Goal: Communication & Community: Share content

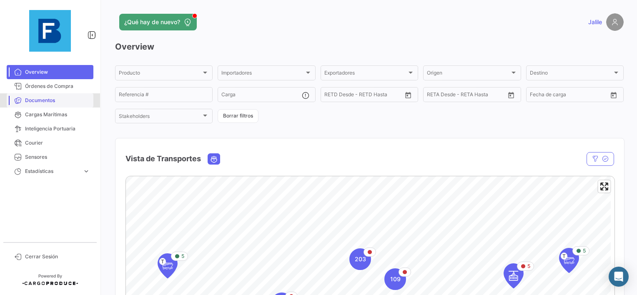
click at [48, 99] on span "Documentos" at bounding box center [57, 101] width 65 height 8
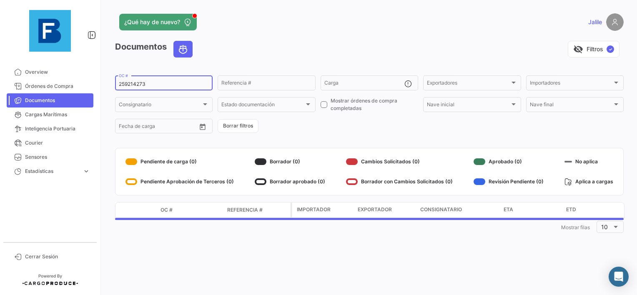
click at [142, 77] on div "259214273 OC #" at bounding box center [164, 82] width 90 height 16
click at [130, 82] on input "259214273" at bounding box center [164, 84] width 90 height 6
paste input "EBKG14141558"
type input "EBKG14141558"
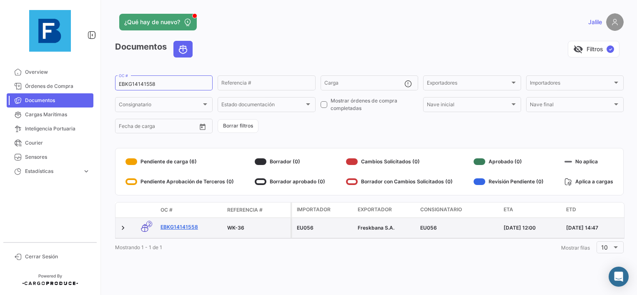
click at [188, 228] on link "EBKG14141558" at bounding box center [190, 227] width 60 height 8
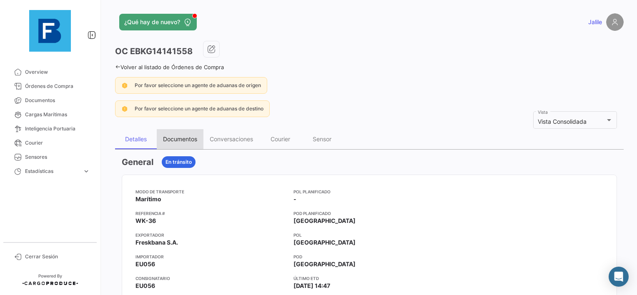
click at [178, 138] on div "Documentos" at bounding box center [180, 138] width 34 height 7
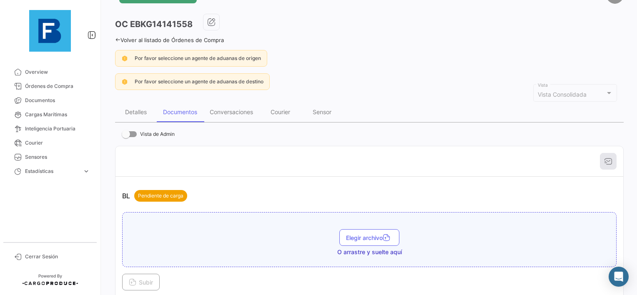
scroll to position [42, 0]
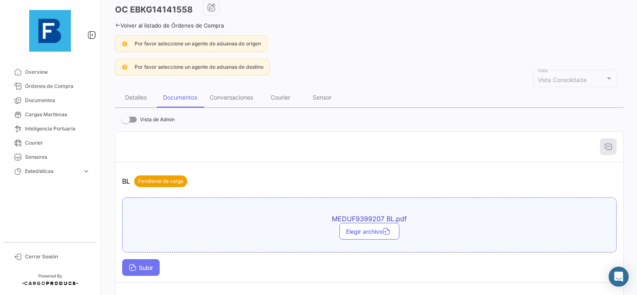
click at [137, 264] on span "Subir" at bounding box center [141, 267] width 24 height 7
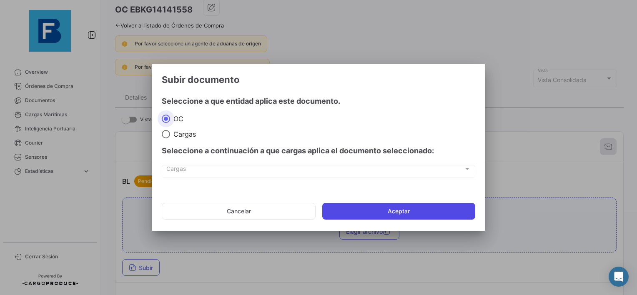
click at [372, 207] on button "Aceptar" at bounding box center [398, 211] width 153 height 17
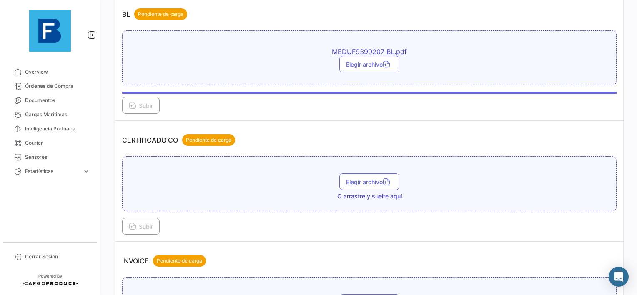
scroll to position [250, 0]
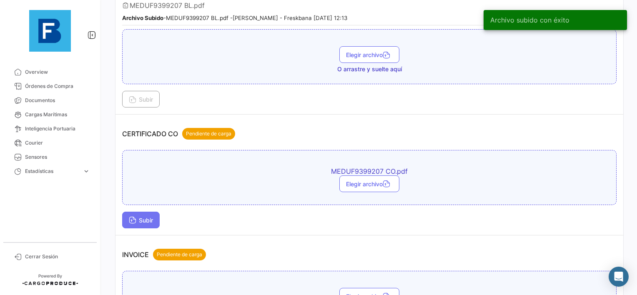
click at [144, 217] on span "Subir" at bounding box center [141, 220] width 24 height 7
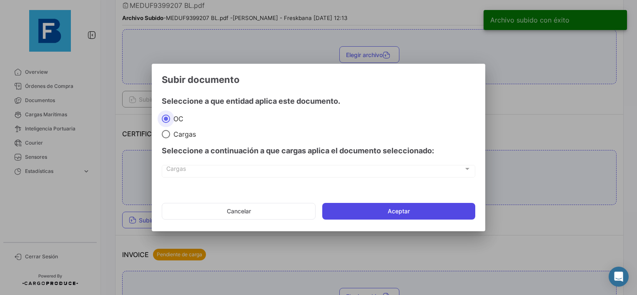
click at [390, 211] on button "Aceptar" at bounding box center [398, 211] width 153 height 17
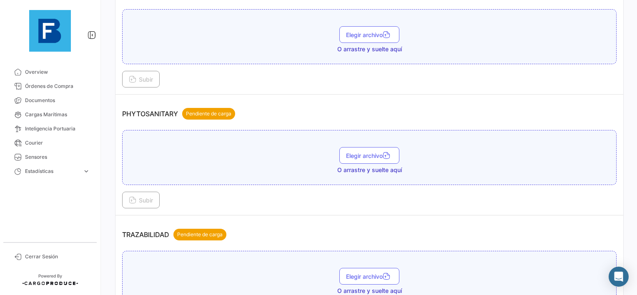
scroll to position [667, 0]
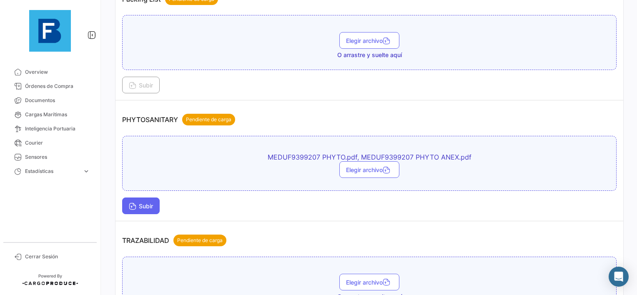
click at [123, 203] on button "Subir" at bounding box center [141, 206] width 38 height 17
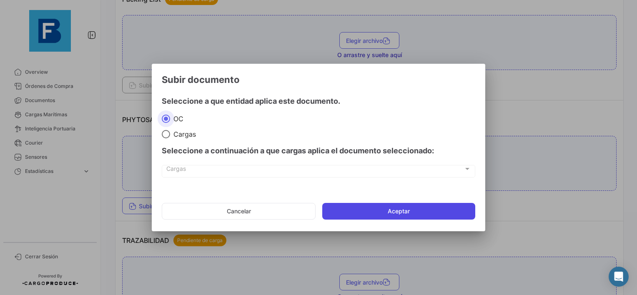
click at [387, 218] on mat-dialog-actions "Cancelar Aceptar" at bounding box center [318, 211] width 313 height 28
click at [385, 213] on button "Aceptar" at bounding box center [398, 211] width 153 height 17
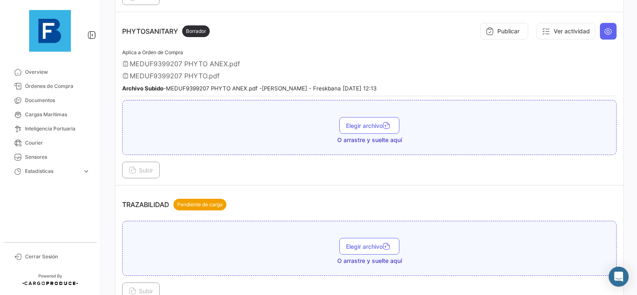
scroll to position [760, 0]
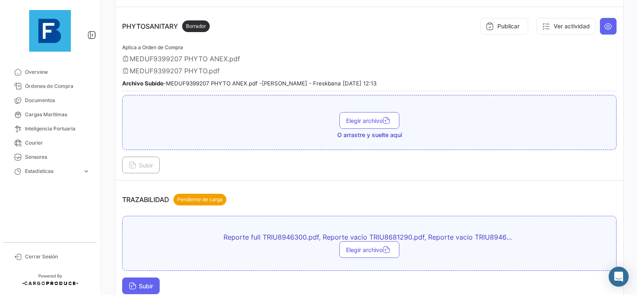
click at [153, 278] on button "Subir" at bounding box center [141, 286] width 38 height 17
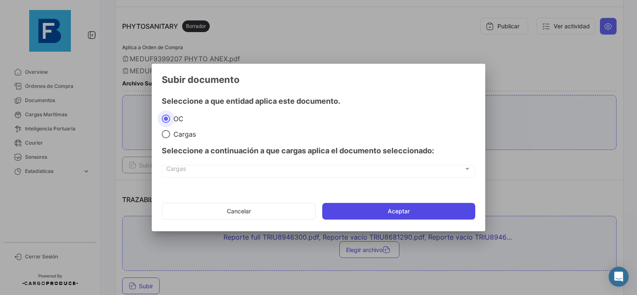
click at [401, 208] on button "Aceptar" at bounding box center [398, 211] width 153 height 17
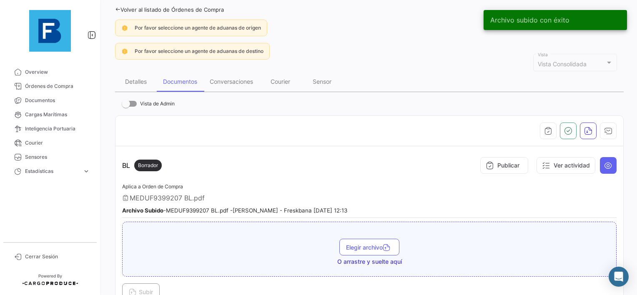
scroll to position [0, 0]
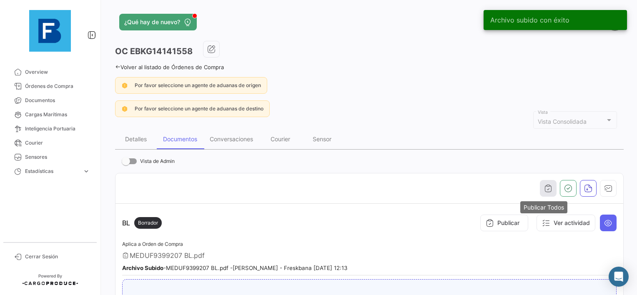
click at [546, 191] on icon "button" at bounding box center [548, 188] width 8 height 8
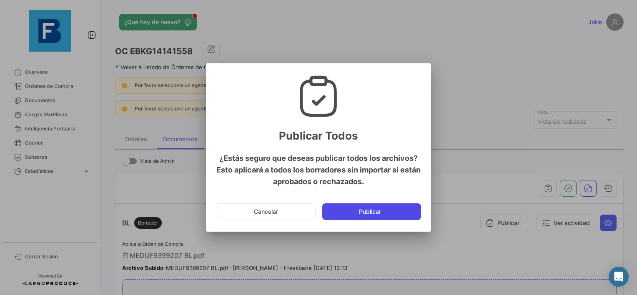
click at [380, 212] on button "Publicar" at bounding box center [371, 211] width 99 height 17
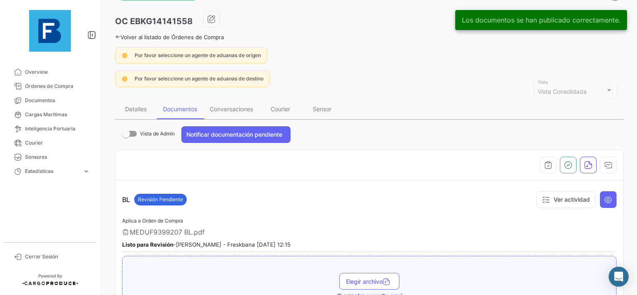
scroll to position [42, 0]
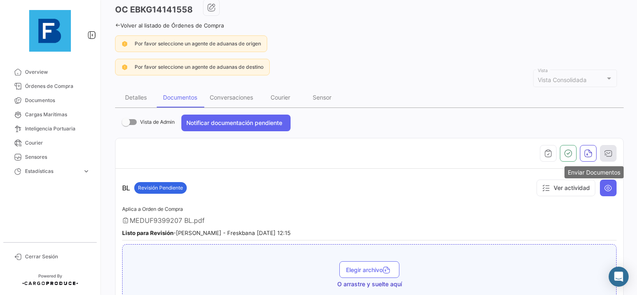
click at [604, 153] on icon "button" at bounding box center [608, 153] width 8 height 8
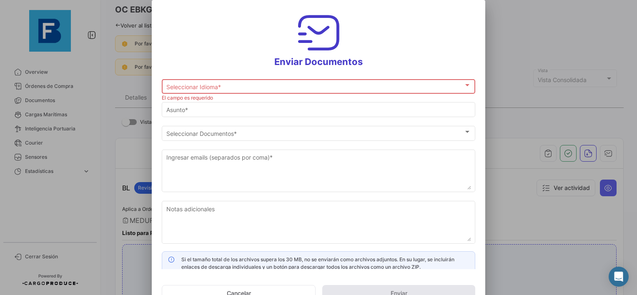
click at [245, 80] on div "Seleccionar Idioma * Seleccionar Idioma *" at bounding box center [318, 86] width 305 height 16
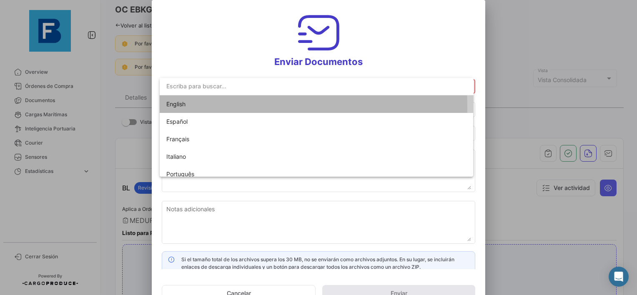
click at [195, 107] on span "English" at bounding box center [224, 104] width 117 height 18
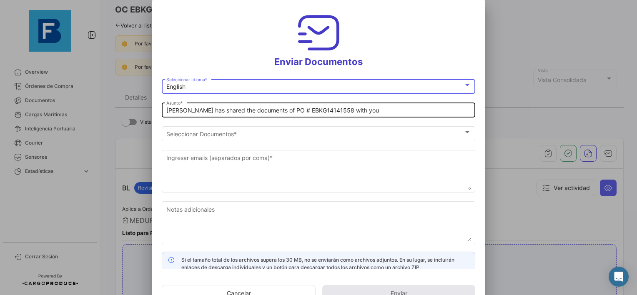
click at [165, 114] on div "[PERSON_NAME] has shared the documents of PO # EBKG14141558 with you Asunto *" at bounding box center [318, 109] width 313 height 16
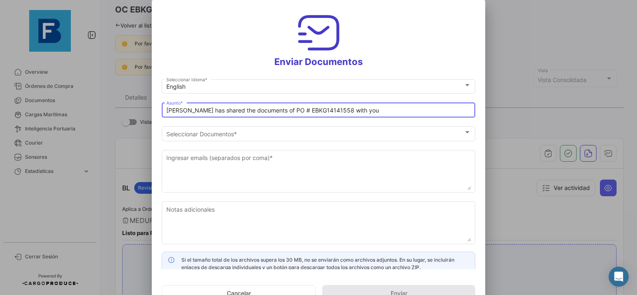
paste input "PLANET FRUITS_FRESKBANA_DOCUMENTS_WK XX"
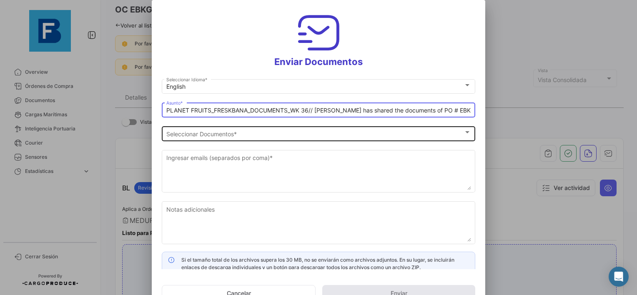
type input "PLANET FRUITS_FRESKBANA_DOCUMENTS_WK 36// [PERSON_NAME] has shared the document…"
click at [308, 125] on div "English Seleccionar Idioma * PLANET FRUITS_FRESKBANA_DOCUMENTS_WK 36// [PERSON_…" at bounding box center [318, 165] width 313 height 174
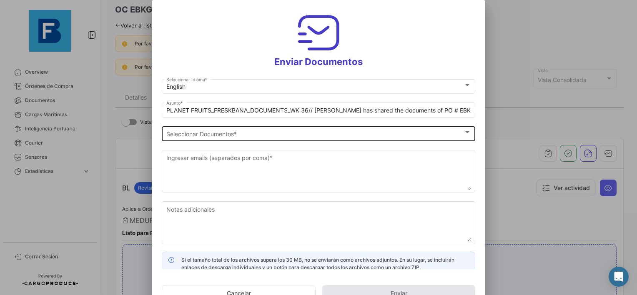
click at [302, 132] on div "Seleccionar Documentos" at bounding box center [314, 133] width 297 height 7
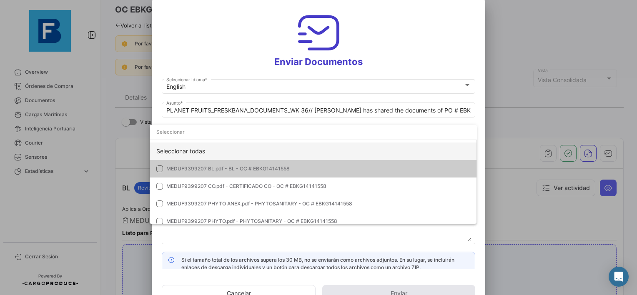
click at [210, 150] on div "Seleccionar todas" at bounding box center [313, 152] width 327 height 18
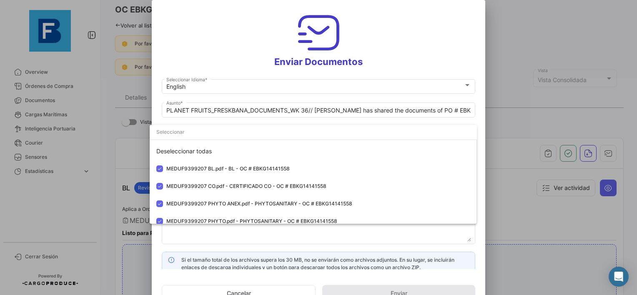
click at [188, 239] on div at bounding box center [318, 147] width 637 height 295
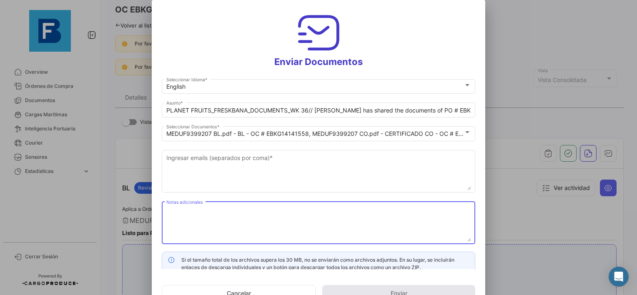
click at [199, 230] on textarea "Notas adicionales" at bounding box center [318, 223] width 305 height 37
paste textarea "PLANET FRUITS_FRESKBANA_DOCUMENTS_WK XX"
type textarea "PLANET FRUITS_FRESKBANA_DOCUMENTS_WK 36"
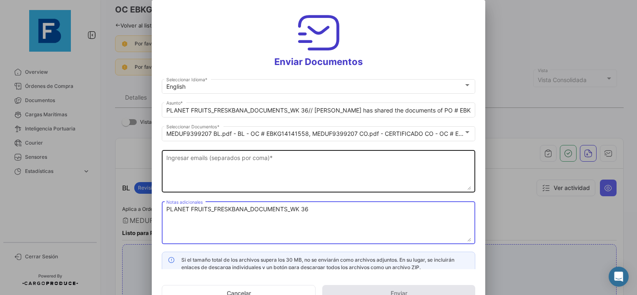
drag, startPoint x: 223, startPoint y: 183, endPoint x: 231, endPoint y: 168, distance: 17.0
click at [223, 183] on textarea "Ingresar emails (separados por coma) *" at bounding box center [318, 171] width 305 height 37
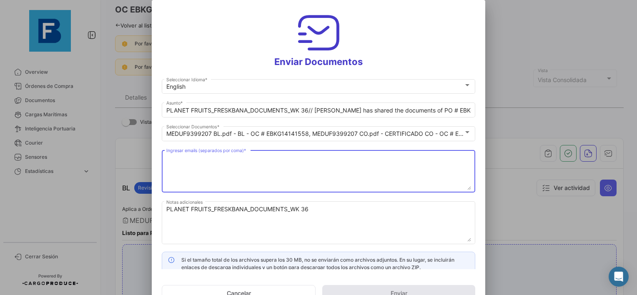
paste textarea "[EMAIL_ADDRESS][DOMAIN_NAME],[DOMAIN_NAME][EMAIL_ADDRESS][DOMAIN_NAME],[DOMAIN_…"
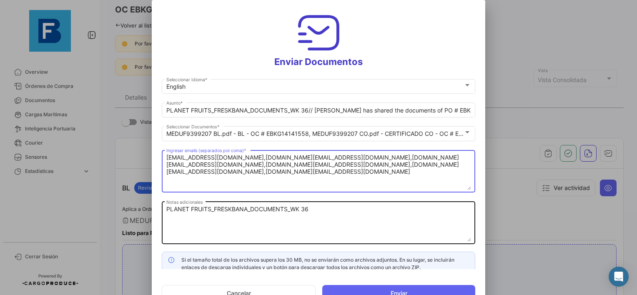
type textarea "[EMAIL_ADDRESS][DOMAIN_NAME],[DOMAIN_NAME][EMAIL_ADDRESS][DOMAIN_NAME],[DOMAIN_…"
click at [335, 214] on textarea "PLANET FRUITS_FRESKBANA_DOCUMENTS_WK 36" at bounding box center [318, 223] width 305 height 37
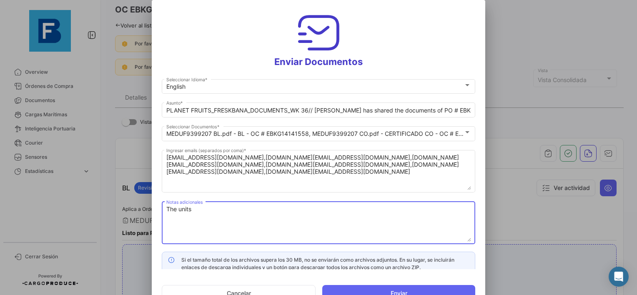
paste textarea "TRIU8946300"
paste textarea "TRIU8681290"
type textarea "The units TRIU8946300 - TRIU8681290 weren't inspected."
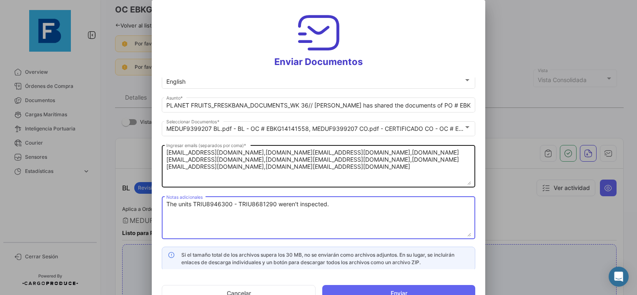
scroll to position [6, 0]
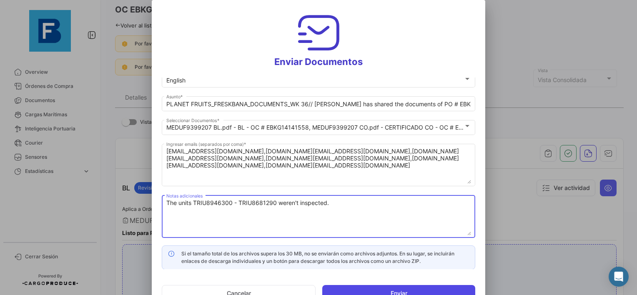
click at [378, 289] on button "Enviar" at bounding box center [398, 293] width 153 height 17
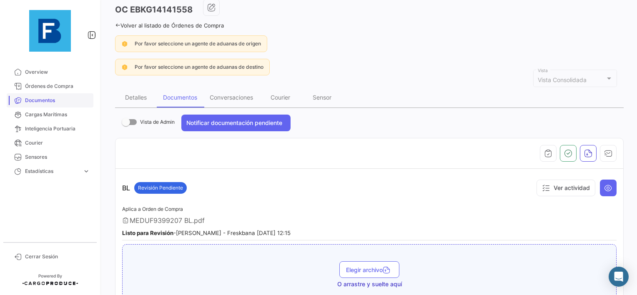
click at [37, 102] on span "Documentos" at bounding box center [57, 101] width 65 height 8
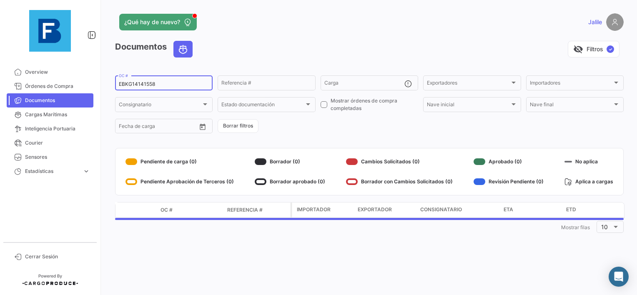
click at [135, 82] on input "EBKG14141558" at bounding box center [164, 84] width 90 height 6
paste input "063194"
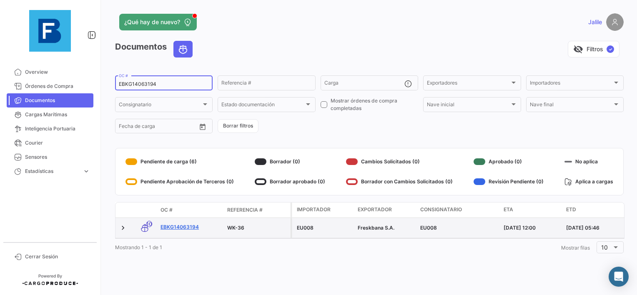
type input "EBKG14063194"
click at [186, 225] on link "EBKG14063194" at bounding box center [190, 227] width 60 height 8
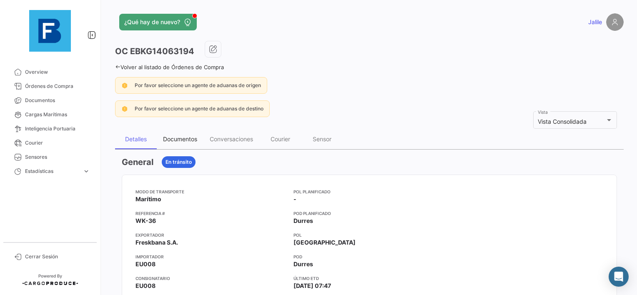
click at [181, 133] on div "Documentos" at bounding box center [180, 139] width 47 height 20
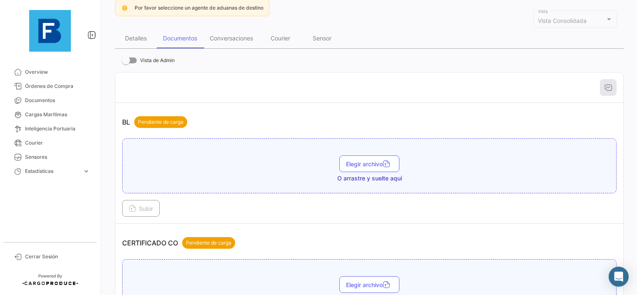
scroll to position [167, 0]
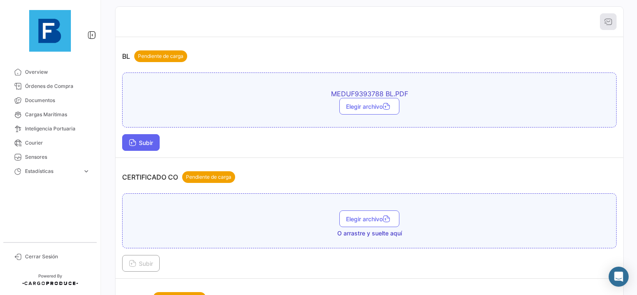
click at [147, 134] on button "Subir" at bounding box center [141, 142] width 38 height 17
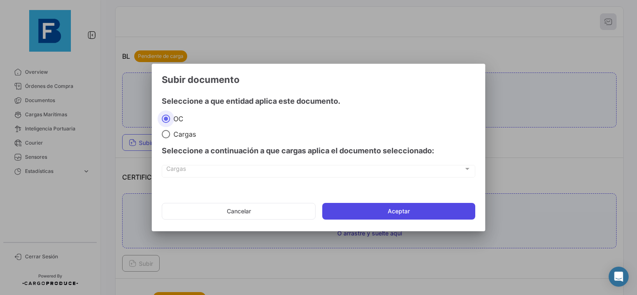
click at [389, 208] on button "Aceptar" at bounding box center [398, 211] width 153 height 17
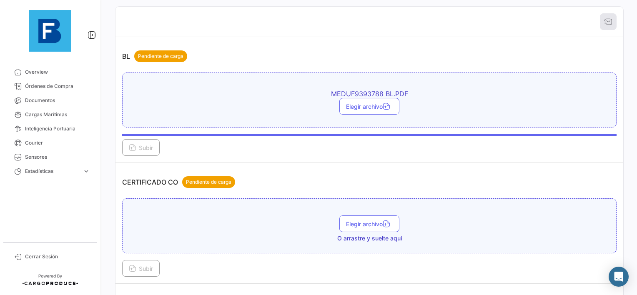
scroll to position [250, 0]
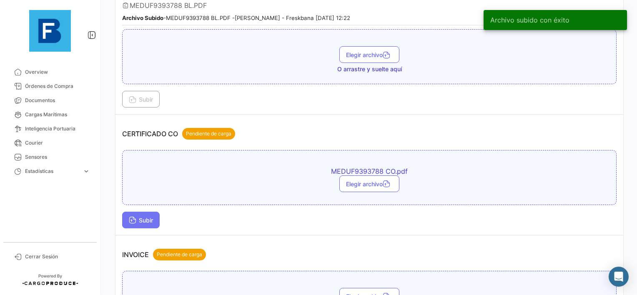
click at [153, 219] on span "Subir" at bounding box center [141, 220] width 24 height 7
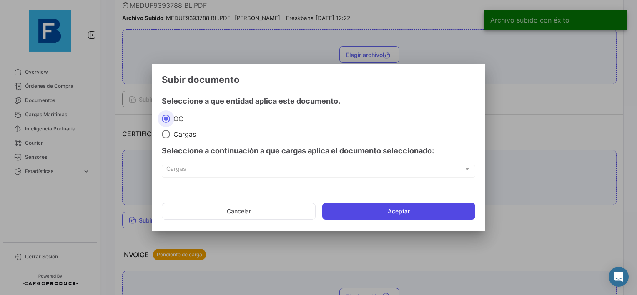
click at [381, 207] on button "Aceptar" at bounding box center [398, 211] width 153 height 17
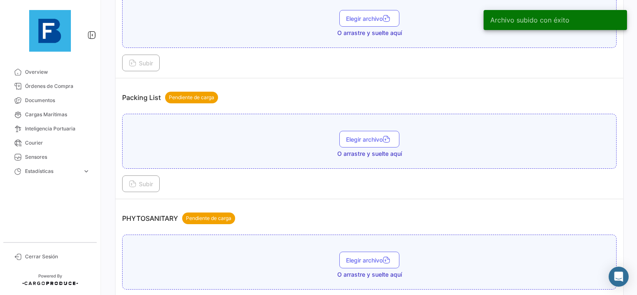
scroll to position [542, 0]
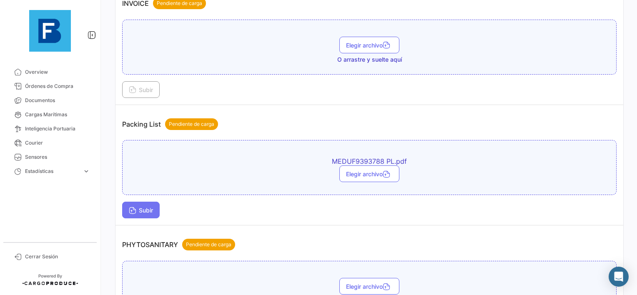
click at [144, 207] on span "Subir" at bounding box center [141, 210] width 24 height 7
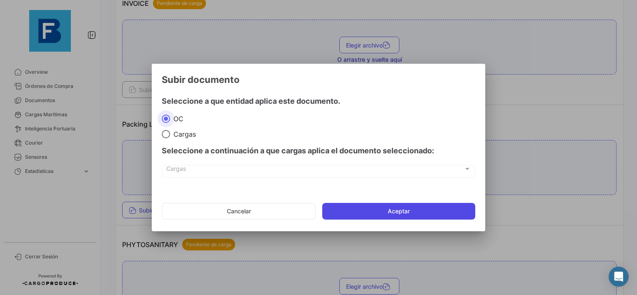
click at [350, 205] on button "Aceptar" at bounding box center [398, 211] width 153 height 17
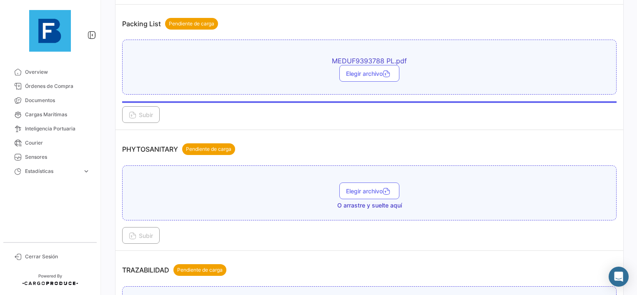
scroll to position [708, 0]
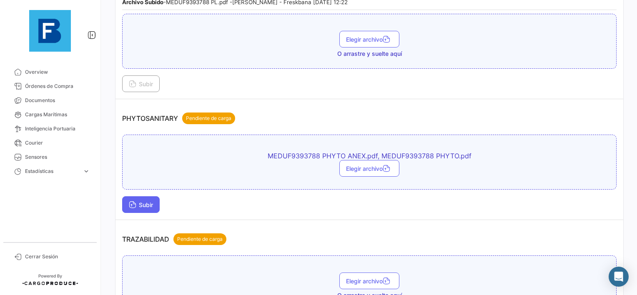
click at [147, 196] on button "Subir" at bounding box center [141, 204] width 38 height 17
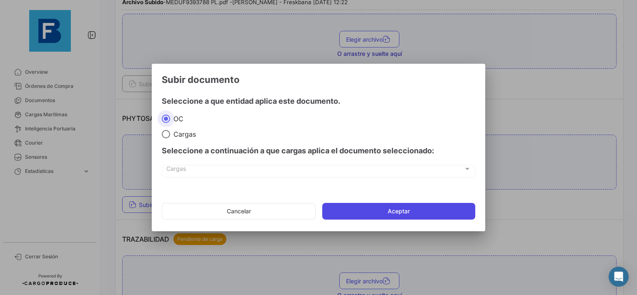
click at [398, 217] on button "Aceptar" at bounding box center [398, 211] width 153 height 17
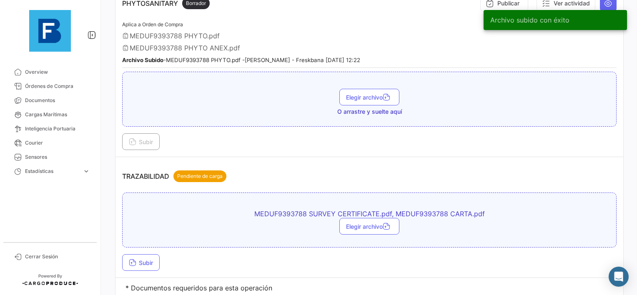
scroll to position [845, 0]
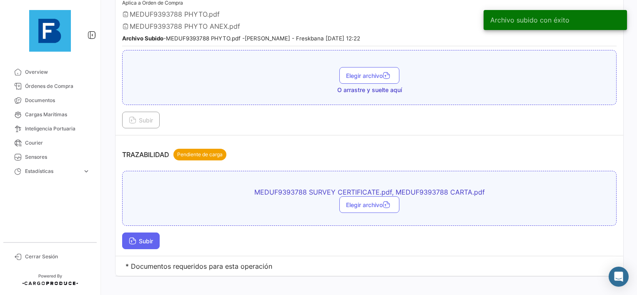
click at [139, 238] on span "Subir" at bounding box center [141, 241] width 24 height 7
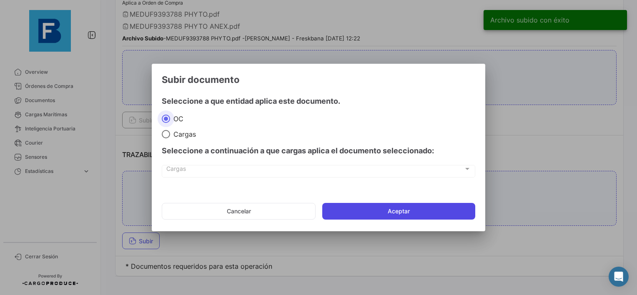
click at [403, 211] on button "Aceptar" at bounding box center [398, 211] width 153 height 17
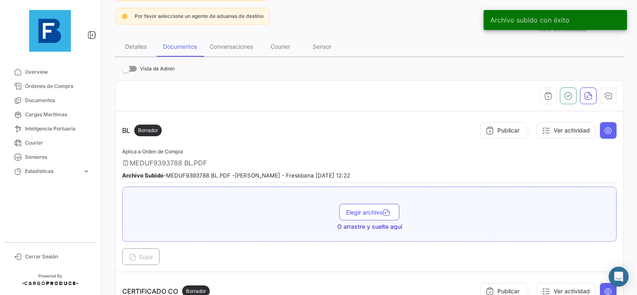
scroll to position [0, 0]
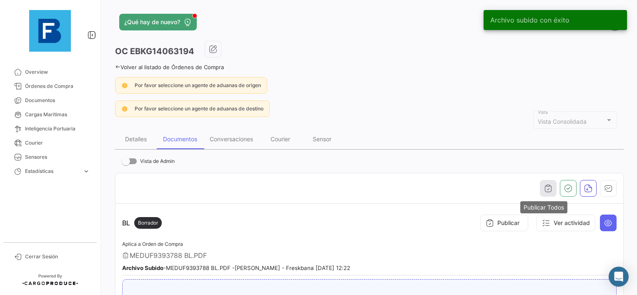
click at [544, 187] on icon "button" at bounding box center [548, 188] width 8 height 8
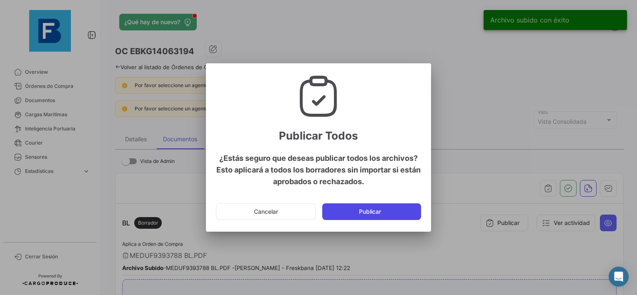
click at [387, 219] on button "Publicar" at bounding box center [371, 211] width 99 height 17
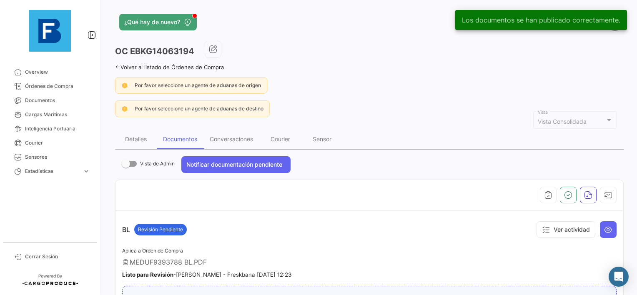
click at [594, 194] on div at bounding box center [369, 195] width 494 height 17
click at [604, 195] on icon "button" at bounding box center [608, 195] width 8 height 8
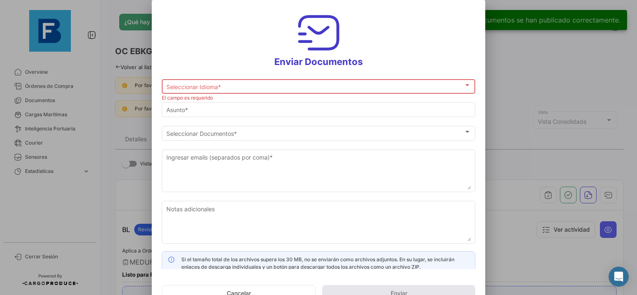
click at [228, 92] on div "Seleccionar Idioma * Seleccionar Idioma *" at bounding box center [318, 86] width 305 height 16
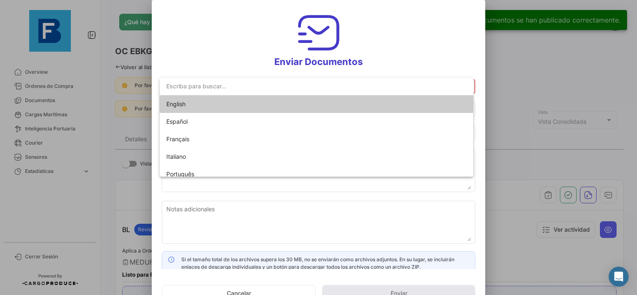
click at [189, 103] on span "English" at bounding box center [224, 104] width 117 height 18
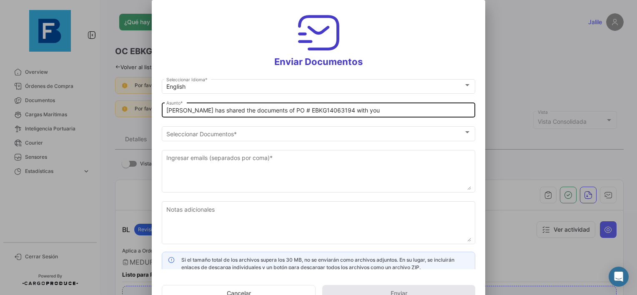
click at [165, 110] on div "[PERSON_NAME] has shared the documents of PO # EBKG14063194 with you Asunto *" at bounding box center [318, 109] width 313 height 16
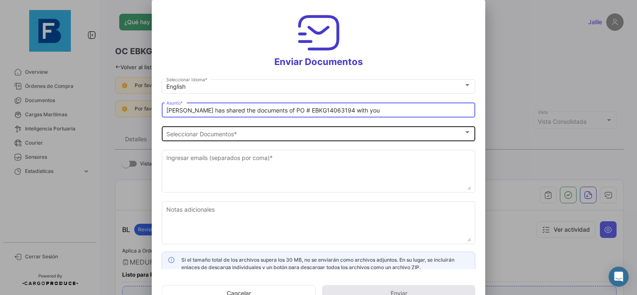
paste input "BANA KING LLC_FRESKBANA_DOCUMENTS_WK XX"
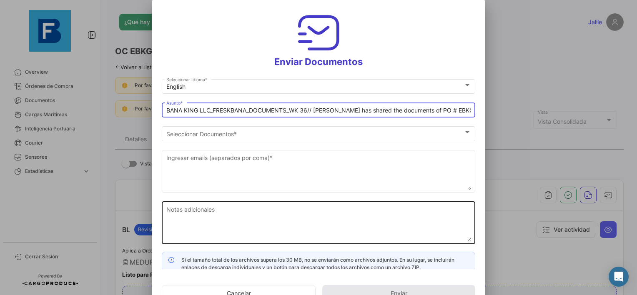
type input "BANA KING LLC_FRESKBANA_DOCUMENTS_WK 36// [PERSON_NAME] has shared the document…"
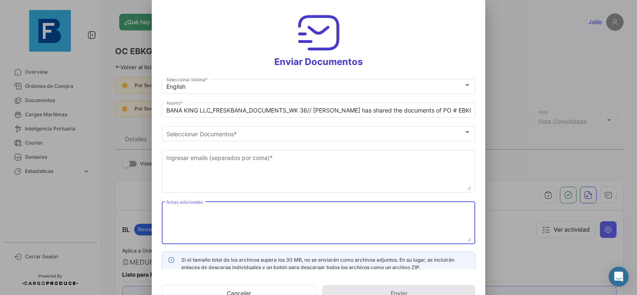
click at [339, 209] on textarea "Notas adicionales" at bounding box center [318, 223] width 305 height 37
paste textarea "BANA KING LLC_FRESKBANA_DOCUMENTS_WK XX"
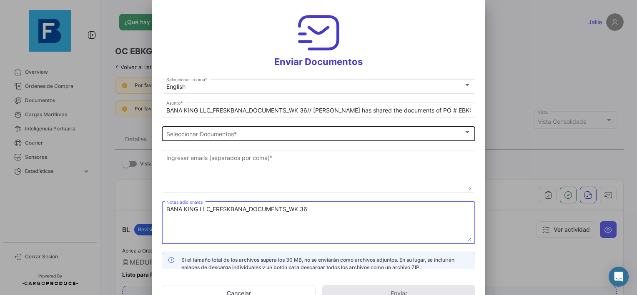
type textarea "BANA KING LLC_FRESKBANA_DOCUMENTS_WK 36"
click at [244, 129] on div "Seleccionar Documentos Seleccionar Documentos *" at bounding box center [318, 133] width 305 height 16
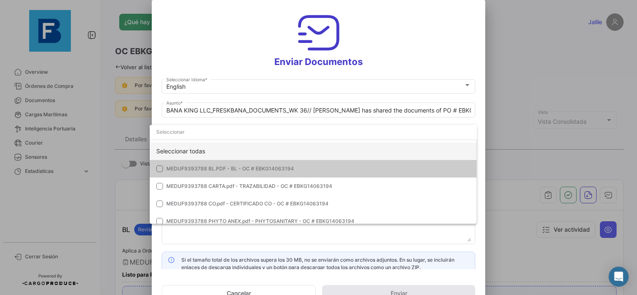
click at [196, 152] on div "Seleccionar todas" at bounding box center [313, 152] width 327 height 18
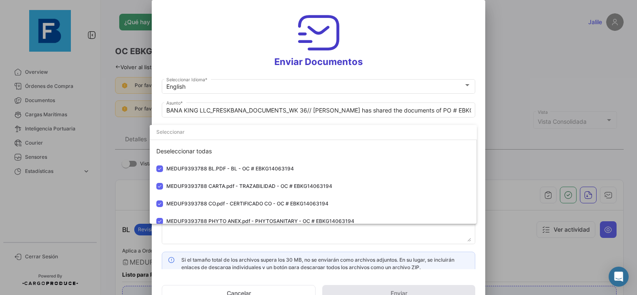
click at [199, 242] on div at bounding box center [318, 147] width 637 height 295
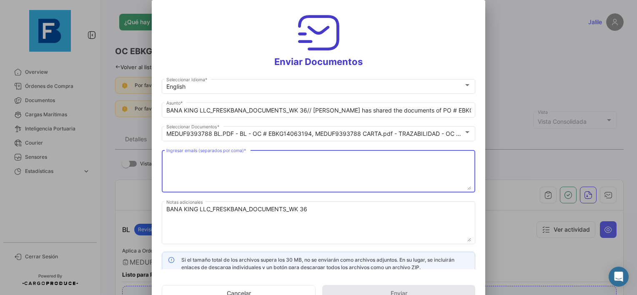
drag, startPoint x: 193, startPoint y: 174, endPoint x: 222, endPoint y: 175, distance: 28.8
click at [194, 174] on textarea "Ingresar emails (separados por coma) *" at bounding box center [318, 171] width 305 height 37
paste textarea "[EMAIL_ADDRESS][DOMAIN_NAME],[EMAIL_ADDRESS][DOMAIN_NAME],[EMAIL_ADDRESS][DOMAI…"
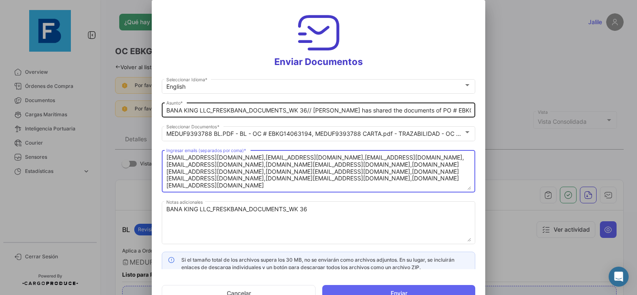
scroll to position [6, 0]
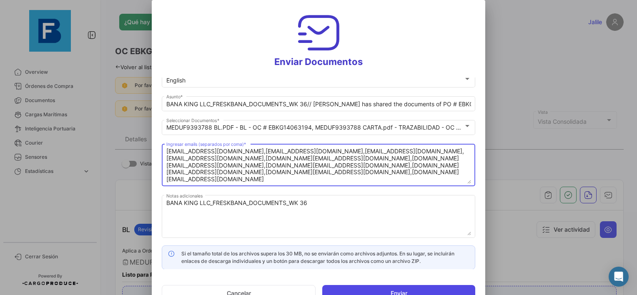
type textarea "[EMAIL_ADDRESS][DOMAIN_NAME],[EMAIL_ADDRESS][DOMAIN_NAME],[EMAIL_ADDRESS][DOMAI…"
click at [398, 292] on button "Enviar" at bounding box center [398, 293] width 153 height 17
